Goal: Use online tool/utility: Use online tool/utility

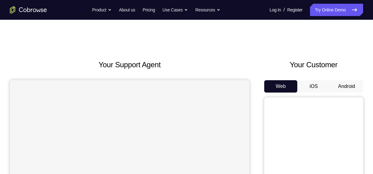
click at [342, 82] on button "Android" at bounding box center [346, 86] width 33 height 12
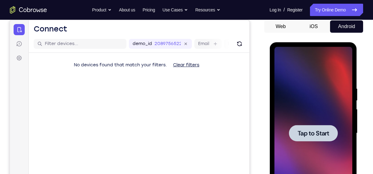
click at [306, 138] on div at bounding box center [313, 133] width 49 height 16
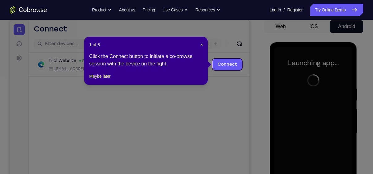
click at [203, 44] on div "1 of 8 × Click the Connect button to initiate a co-browse session with the devi…" at bounding box center [146, 61] width 124 height 48
click at [201, 44] on span "×" at bounding box center [201, 44] width 2 height 5
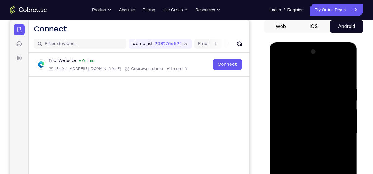
scroll to position [120, 0]
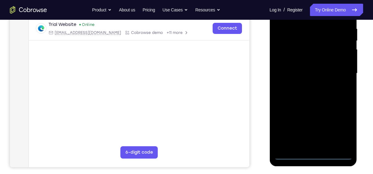
click at [314, 158] on div at bounding box center [313, 73] width 78 height 173
click at [342, 128] on div at bounding box center [313, 73] width 78 height 173
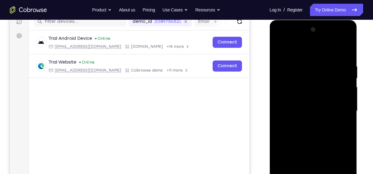
scroll to position [82, 0]
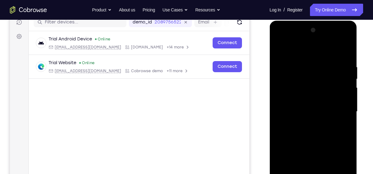
click at [299, 49] on div at bounding box center [313, 111] width 78 height 173
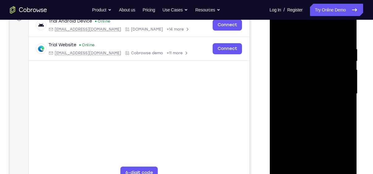
scroll to position [100, 0]
click at [337, 95] on div at bounding box center [313, 93] width 78 height 173
click at [305, 106] on div at bounding box center [313, 93] width 78 height 173
click at [327, 90] on div at bounding box center [313, 93] width 78 height 173
click at [321, 81] on div at bounding box center [313, 93] width 78 height 173
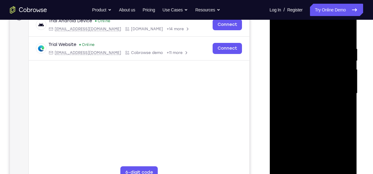
click at [322, 94] on div at bounding box center [313, 93] width 78 height 173
click at [316, 117] on div at bounding box center [313, 93] width 78 height 173
click at [315, 112] on div at bounding box center [313, 93] width 78 height 173
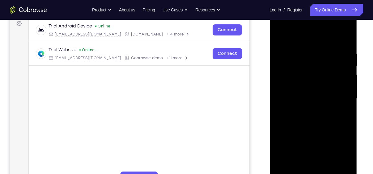
scroll to position [94, 0]
click at [336, 121] on div at bounding box center [313, 99] width 78 height 173
click at [331, 127] on div at bounding box center [313, 99] width 78 height 173
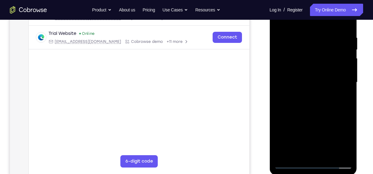
click at [329, 155] on div at bounding box center [313, 82] width 78 height 173
click at [317, 113] on div at bounding box center [313, 82] width 78 height 173
drag, startPoint x: 326, startPoint y: 138, endPoint x: 317, endPoint y: 81, distance: 57.6
click at [317, 81] on div at bounding box center [313, 82] width 78 height 173
drag, startPoint x: 325, startPoint y: 144, endPoint x: 331, endPoint y: 105, distance: 39.7
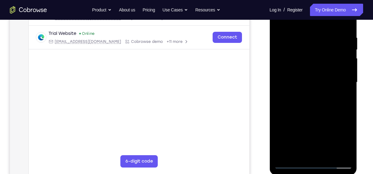
click at [331, 105] on div at bounding box center [313, 82] width 78 height 173
click at [315, 141] on div at bounding box center [313, 82] width 78 height 173
click at [281, 24] on div at bounding box center [313, 82] width 78 height 173
click at [285, 129] on div at bounding box center [313, 82] width 78 height 173
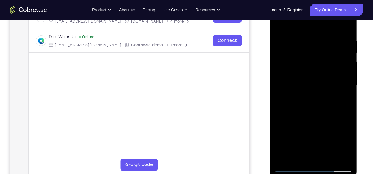
scroll to position [107, 0]
click at [295, 22] on div at bounding box center [313, 86] width 78 height 173
click at [318, 47] on div at bounding box center [313, 86] width 78 height 173
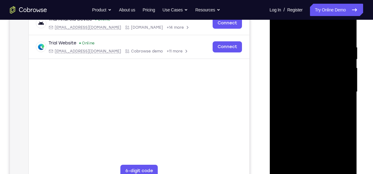
scroll to position [101, 0]
click at [301, 45] on div at bounding box center [313, 92] width 78 height 173
click at [344, 107] on div at bounding box center [313, 92] width 78 height 173
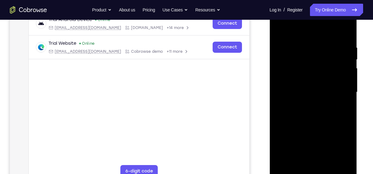
click at [344, 107] on div at bounding box center [313, 92] width 78 height 173
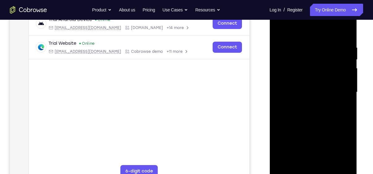
click at [344, 107] on div at bounding box center [313, 92] width 78 height 173
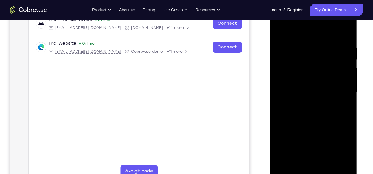
click at [344, 107] on div at bounding box center [313, 92] width 78 height 173
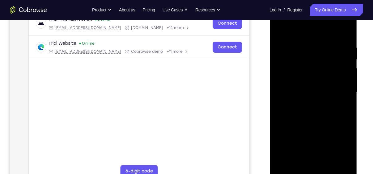
click at [344, 107] on div at bounding box center [313, 92] width 78 height 173
click at [322, 112] on div at bounding box center [313, 92] width 78 height 173
click at [310, 85] on div at bounding box center [313, 92] width 78 height 173
click at [278, 31] on div at bounding box center [313, 92] width 78 height 173
click at [346, 122] on div at bounding box center [313, 92] width 78 height 173
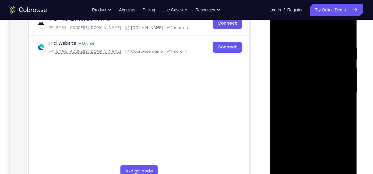
click at [346, 122] on div at bounding box center [313, 92] width 78 height 173
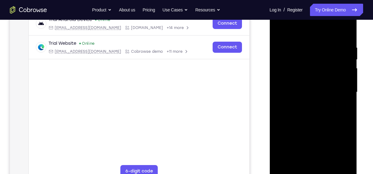
click at [346, 122] on div at bounding box center [313, 92] width 78 height 173
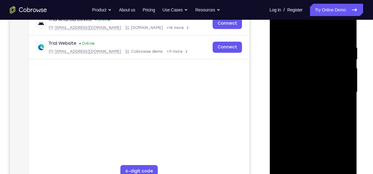
click at [346, 122] on div at bounding box center [313, 92] width 78 height 173
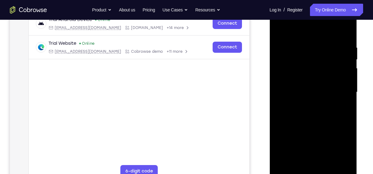
click at [346, 122] on div at bounding box center [313, 92] width 78 height 173
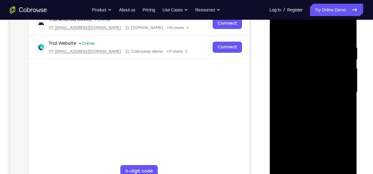
click at [346, 122] on div at bounding box center [313, 92] width 78 height 173
click at [346, 32] on div at bounding box center [313, 92] width 78 height 173
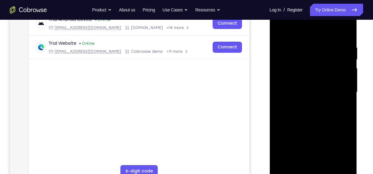
click at [331, 164] on div at bounding box center [313, 92] width 78 height 173
click at [280, 30] on div at bounding box center [313, 92] width 78 height 173
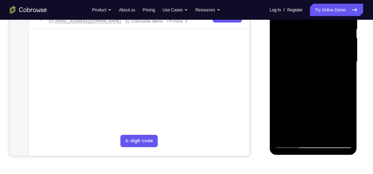
scroll to position [109, 0]
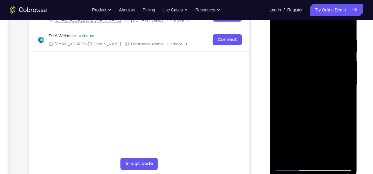
drag, startPoint x: 322, startPoint y: 119, endPoint x: 320, endPoint y: 28, distance: 90.9
click at [320, 28] on div at bounding box center [313, 84] width 78 height 173
click at [280, 70] on div at bounding box center [313, 84] width 78 height 173
drag, startPoint x: 323, startPoint y: 97, endPoint x: 324, endPoint y: 25, distance: 72.4
click at [324, 25] on div at bounding box center [313, 84] width 78 height 173
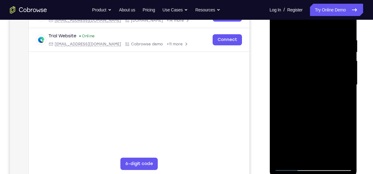
drag, startPoint x: 317, startPoint y: 105, endPoint x: 321, endPoint y: 31, distance: 74.9
click at [321, 31] on div at bounding box center [313, 84] width 78 height 173
drag, startPoint x: 322, startPoint y: 103, endPoint x: 325, endPoint y: 22, distance: 80.7
click at [325, 22] on div at bounding box center [313, 84] width 78 height 173
drag, startPoint x: 327, startPoint y: 122, endPoint x: 331, endPoint y: 31, distance: 91.6
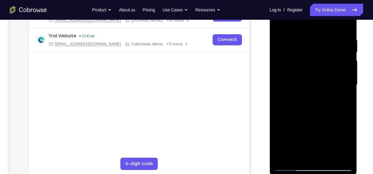
click at [331, 31] on div at bounding box center [313, 84] width 78 height 173
drag, startPoint x: 322, startPoint y: 121, endPoint x: 332, endPoint y: 19, distance: 102.5
click at [332, 19] on div at bounding box center [313, 84] width 78 height 173
drag, startPoint x: 321, startPoint y: 130, endPoint x: 328, endPoint y: 49, distance: 81.6
click at [328, 49] on div at bounding box center [313, 84] width 78 height 173
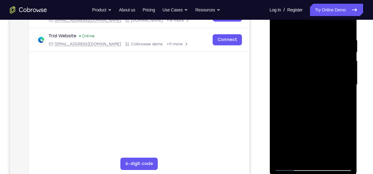
drag, startPoint x: 334, startPoint y: 142, endPoint x: 337, endPoint y: 49, distance: 92.8
click at [337, 49] on div at bounding box center [313, 84] width 78 height 173
drag, startPoint x: 331, startPoint y: 127, endPoint x: 333, endPoint y: 71, distance: 56.6
click at [333, 71] on div at bounding box center [313, 84] width 78 height 173
click at [281, 123] on div at bounding box center [313, 84] width 78 height 173
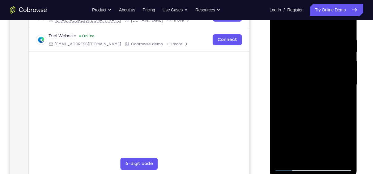
drag, startPoint x: 328, startPoint y: 134, endPoint x: 331, endPoint y: 18, distance: 116.3
click at [331, 18] on div at bounding box center [313, 84] width 78 height 173
drag, startPoint x: 330, startPoint y: 111, endPoint x: 342, endPoint y: 14, distance: 98.4
click at [342, 14] on div at bounding box center [313, 84] width 78 height 173
drag, startPoint x: 328, startPoint y: 124, endPoint x: 334, endPoint y: 19, distance: 105.6
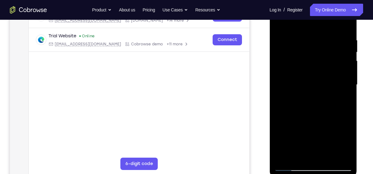
click at [334, 19] on div at bounding box center [313, 84] width 78 height 173
drag, startPoint x: 322, startPoint y: 124, endPoint x: 328, endPoint y: 52, distance: 72.3
click at [328, 52] on div at bounding box center [313, 84] width 78 height 173
drag, startPoint x: 332, startPoint y: 107, endPoint x: 336, endPoint y: 57, distance: 50.2
click at [336, 57] on div at bounding box center [313, 84] width 78 height 173
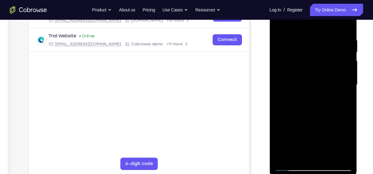
drag, startPoint x: 324, startPoint y: 84, endPoint x: 333, endPoint y: 42, distance: 43.0
click at [333, 42] on div at bounding box center [313, 84] width 78 height 173
drag, startPoint x: 327, startPoint y: 124, endPoint x: 329, endPoint y: 66, distance: 58.4
click at [329, 66] on div at bounding box center [313, 84] width 78 height 173
drag, startPoint x: 332, startPoint y: 140, endPoint x: 335, endPoint y: 62, distance: 78.3
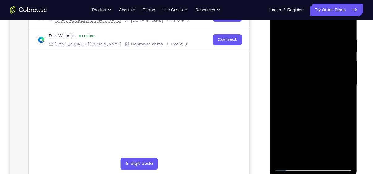
click at [335, 62] on div at bounding box center [313, 84] width 78 height 173
drag, startPoint x: 335, startPoint y: 123, endPoint x: 340, endPoint y: 47, distance: 76.2
click at [340, 47] on div at bounding box center [313, 84] width 78 height 173
drag, startPoint x: 324, startPoint y: 118, endPoint x: 333, endPoint y: 43, distance: 75.6
click at [333, 43] on div at bounding box center [313, 84] width 78 height 173
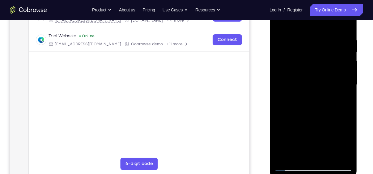
drag, startPoint x: 331, startPoint y: 118, endPoint x: 333, endPoint y: 34, distance: 84.1
click at [333, 34] on div at bounding box center [313, 84] width 78 height 173
drag, startPoint x: 314, startPoint y: 112, endPoint x: 317, endPoint y: 59, distance: 53.3
click at [317, 59] on div at bounding box center [313, 84] width 78 height 173
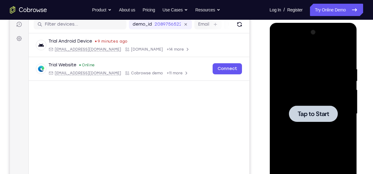
scroll to position [80, 0]
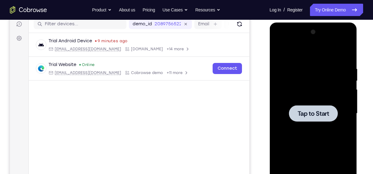
click at [319, 117] on span "Tap to Start" at bounding box center [313, 114] width 32 height 6
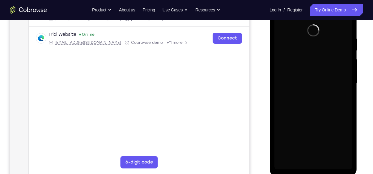
scroll to position [117, 0]
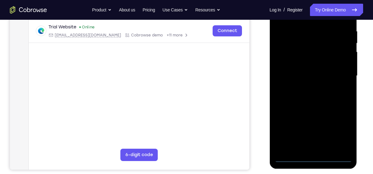
click at [314, 160] on div at bounding box center [313, 75] width 78 height 173
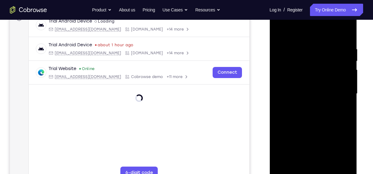
scroll to position [93, 0]
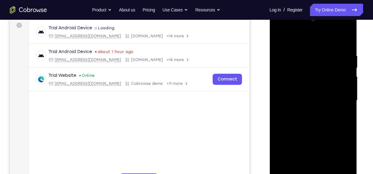
click at [340, 153] on div at bounding box center [313, 100] width 78 height 173
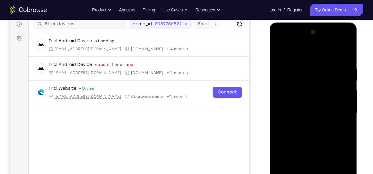
scroll to position [79, 0]
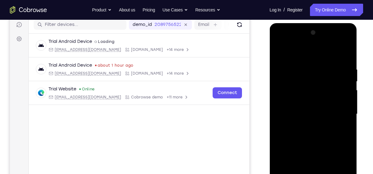
click at [298, 54] on div at bounding box center [313, 114] width 78 height 173
click at [339, 112] on div at bounding box center [313, 114] width 78 height 173
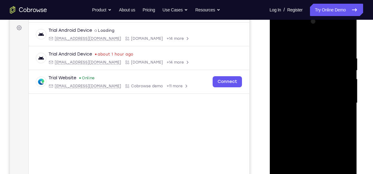
scroll to position [107, 0]
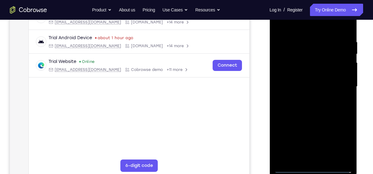
click at [317, 160] on div at bounding box center [313, 86] width 78 height 173
click at [327, 83] on div at bounding box center [313, 86] width 78 height 173
click at [326, 64] on div at bounding box center [313, 86] width 78 height 173
click at [322, 72] on div at bounding box center [313, 86] width 78 height 173
click at [323, 91] on div at bounding box center [313, 86] width 78 height 173
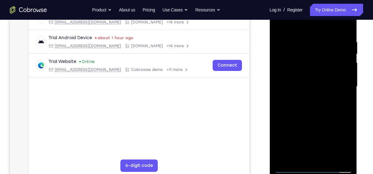
click at [343, 118] on div at bounding box center [313, 86] width 78 height 173
click at [327, 159] on div at bounding box center [313, 86] width 78 height 173
click at [311, 118] on div at bounding box center [313, 86] width 78 height 173
click at [327, 92] on div at bounding box center [313, 86] width 78 height 173
click at [302, 144] on div at bounding box center [313, 86] width 78 height 173
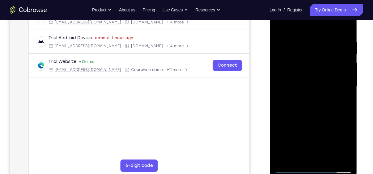
click at [302, 144] on div at bounding box center [313, 86] width 78 height 173
click at [298, 158] on div at bounding box center [313, 86] width 78 height 173
click at [346, 145] on div at bounding box center [313, 86] width 78 height 173
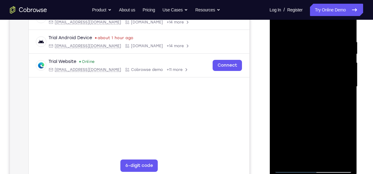
click at [346, 145] on div at bounding box center [313, 86] width 78 height 173
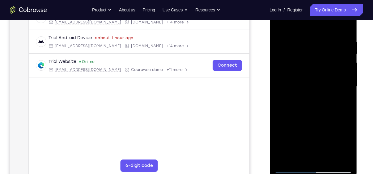
click at [346, 145] on div at bounding box center [313, 86] width 78 height 173
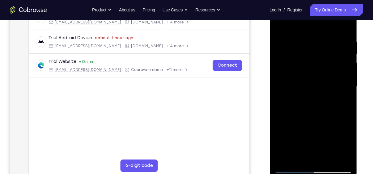
click at [346, 145] on div at bounding box center [313, 86] width 78 height 173
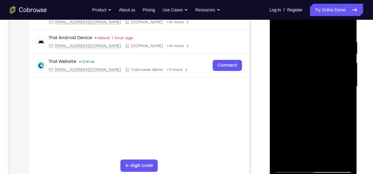
click at [346, 145] on div at bounding box center [313, 86] width 78 height 173
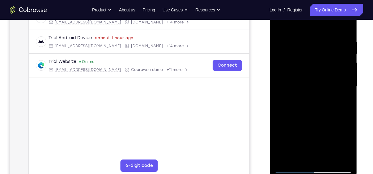
click at [346, 145] on div at bounding box center [313, 86] width 78 height 173
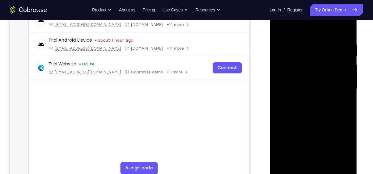
scroll to position [105, 0]
click at [351, 148] on div at bounding box center [313, 88] width 78 height 173
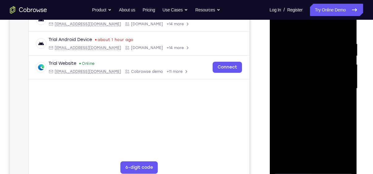
click at [351, 148] on div at bounding box center [313, 88] width 78 height 173
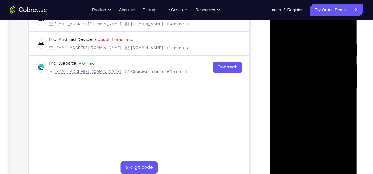
click at [351, 148] on div at bounding box center [313, 88] width 78 height 173
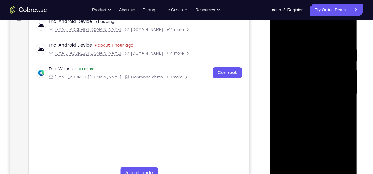
click at [279, 34] on div at bounding box center [313, 94] width 78 height 173
click at [281, 31] on div at bounding box center [313, 94] width 78 height 173
click at [304, 43] on div at bounding box center [313, 94] width 78 height 173
click at [345, 35] on div at bounding box center [313, 94] width 78 height 173
click at [346, 30] on div at bounding box center [313, 94] width 78 height 173
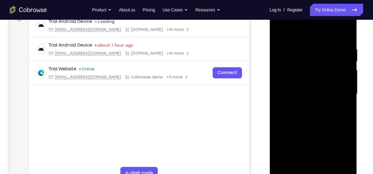
click at [280, 31] on div at bounding box center [313, 94] width 78 height 173
click at [319, 45] on div at bounding box center [313, 94] width 78 height 173
click at [337, 76] on div at bounding box center [313, 94] width 78 height 173
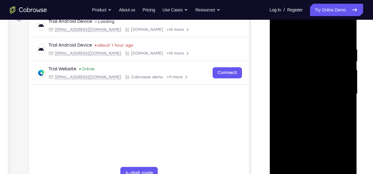
click at [337, 76] on div at bounding box center [313, 94] width 78 height 173
click at [343, 34] on div at bounding box center [313, 94] width 78 height 173
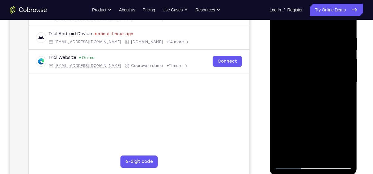
scroll to position [112, 0]
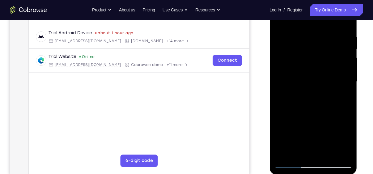
click at [329, 155] on div at bounding box center [313, 81] width 78 height 173
click at [320, 72] on div at bounding box center [313, 81] width 78 height 173
click at [280, 23] on div at bounding box center [313, 81] width 78 height 173
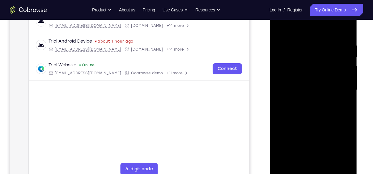
scroll to position [102, 0]
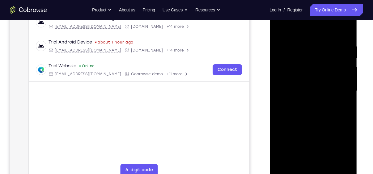
click at [279, 29] on div at bounding box center [313, 91] width 78 height 173
click at [330, 163] on div at bounding box center [313, 91] width 78 height 173
click at [283, 26] on div at bounding box center [313, 91] width 78 height 173
drag, startPoint x: 342, startPoint y: 44, endPoint x: 525, endPoint y: 40, distance: 182.5
click at [270, 40] on html "Online web based iOS Simulators and Android Emulators. Run iPhone, iPad, Mobile…" at bounding box center [314, 93] width 88 height 186
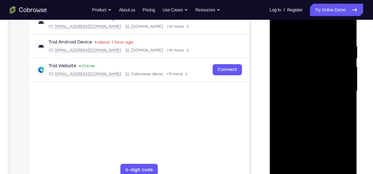
click at [312, 43] on div at bounding box center [313, 91] width 78 height 173
click at [348, 55] on div at bounding box center [313, 91] width 78 height 173
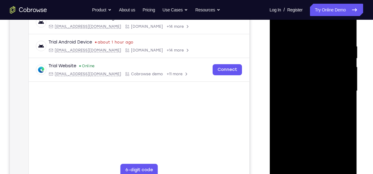
click at [348, 55] on div at bounding box center [313, 91] width 78 height 173
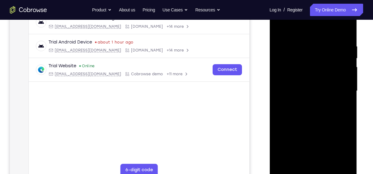
click at [348, 55] on div at bounding box center [313, 91] width 78 height 173
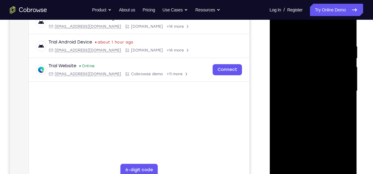
click at [348, 55] on div at bounding box center [313, 91] width 78 height 173
drag, startPoint x: 339, startPoint y: 58, endPoint x: 224, endPoint y: 63, distance: 115.5
click at [270, 63] on html "Online web based iOS Simulators and Android Emulators. Run iPhone, iPad, Mobile…" at bounding box center [314, 93] width 88 height 186
drag, startPoint x: 334, startPoint y: 71, endPoint x: 242, endPoint y: 76, distance: 91.7
click at [270, 76] on html "Online web based iOS Simulators and Android Emulators. Run iPhone, iPad, Mobile…" at bounding box center [314, 93] width 88 height 186
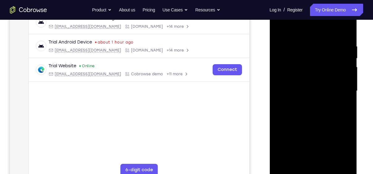
click at [342, 69] on div at bounding box center [313, 91] width 78 height 173
drag, startPoint x: 346, startPoint y: 84, endPoint x: 210, endPoint y: 85, distance: 136.4
click at [270, 85] on html "Online web based iOS Simulators and Android Emulators. Run iPhone, iPad, Mobile…" at bounding box center [314, 93] width 88 height 186
click at [345, 31] on div at bounding box center [313, 91] width 78 height 173
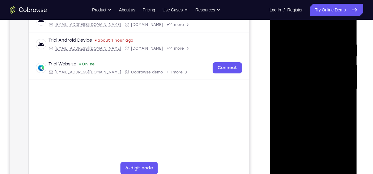
scroll to position [104, 0]
click at [327, 164] on div at bounding box center [313, 89] width 78 height 173
click at [281, 28] on div at bounding box center [313, 89] width 78 height 173
click at [340, 163] on div at bounding box center [313, 89] width 78 height 173
click at [285, 139] on div at bounding box center [313, 89] width 78 height 173
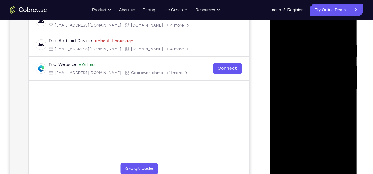
drag, startPoint x: 319, startPoint y: 131, endPoint x: 319, endPoint y: 78, distance: 53.8
click at [319, 78] on div at bounding box center [313, 89] width 78 height 173
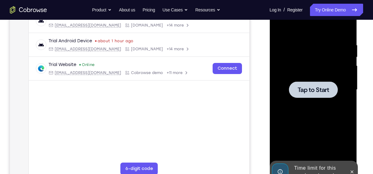
click at [287, 117] on div at bounding box center [313, 89] width 78 height 173
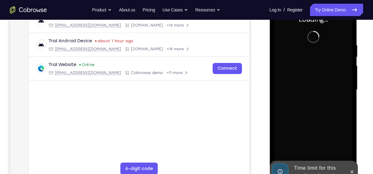
scroll to position [72, 0]
